Goal: Go to known website: Access a specific website the user already knows

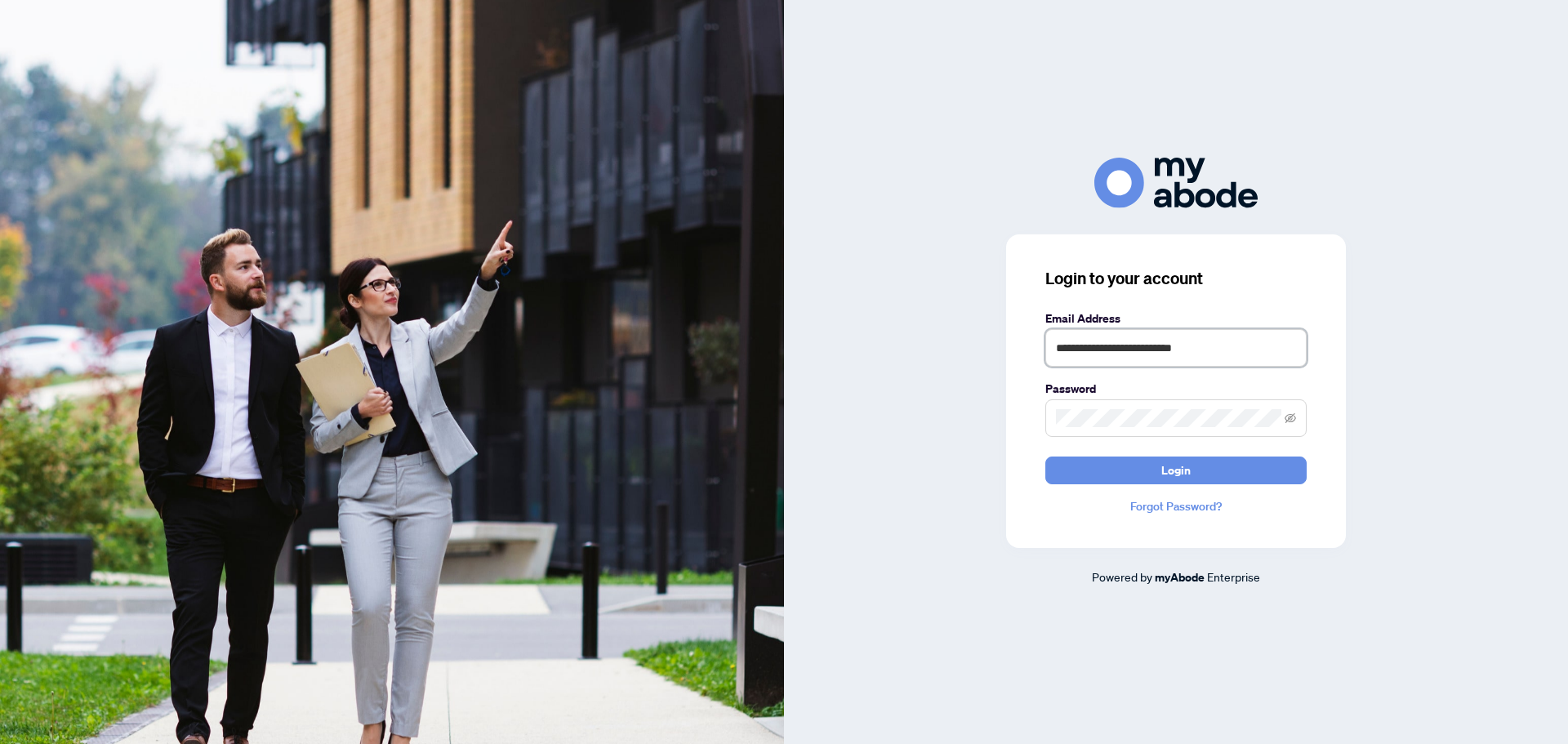
click at [1047, 344] on input "**********" at bounding box center [1176, 348] width 262 height 38
type input "**********"
click at [1147, 480] on button "Login" at bounding box center [1176, 470] width 262 height 27
